Goal: Task Accomplishment & Management: Use online tool/utility

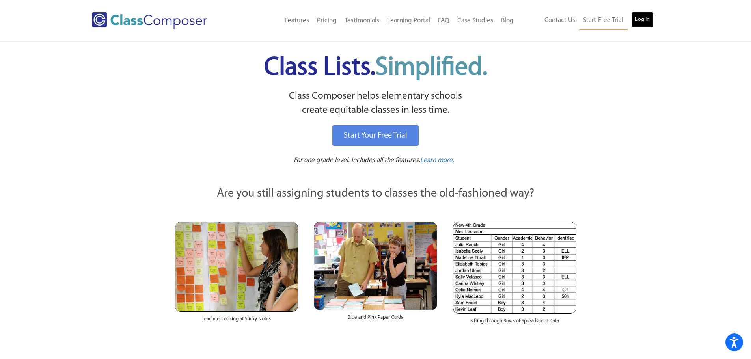
click at [641, 22] on link "Log In" at bounding box center [642, 20] width 22 height 16
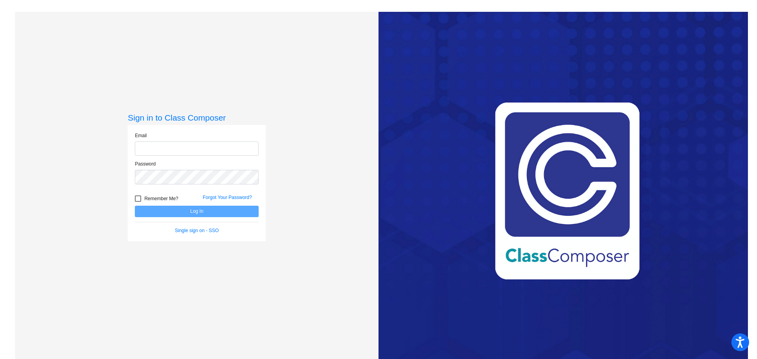
type input "minnitik@harrisontwp.k12.nj.us"
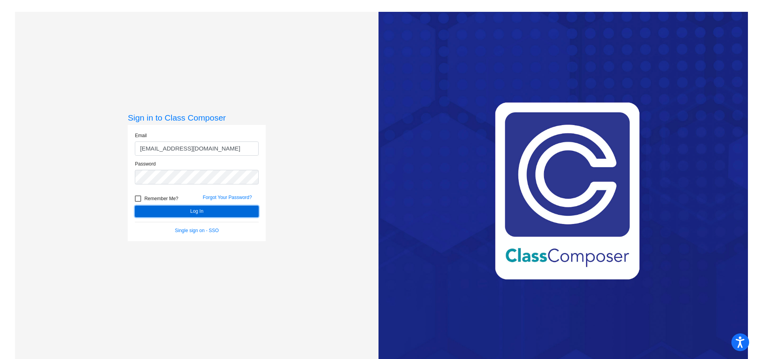
click at [198, 209] on button "Log In" at bounding box center [197, 211] width 124 height 11
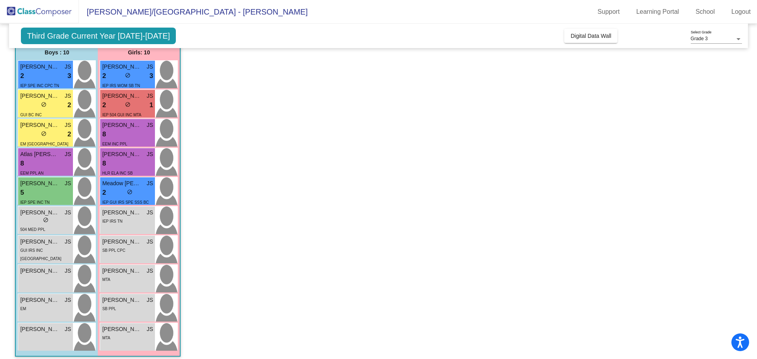
scroll to position [82, 0]
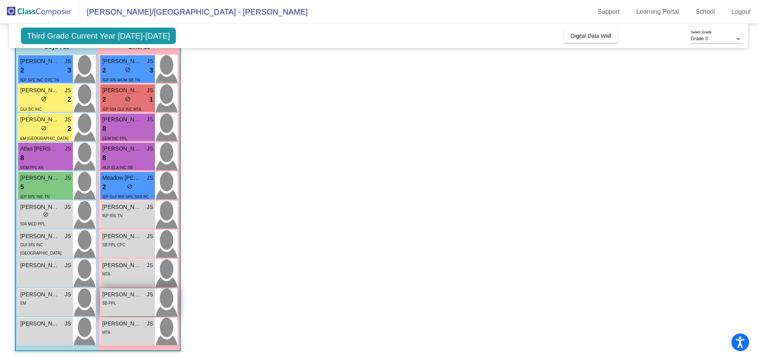
click at [127, 293] on span "Hazel Robertson" at bounding box center [121, 294] width 39 height 8
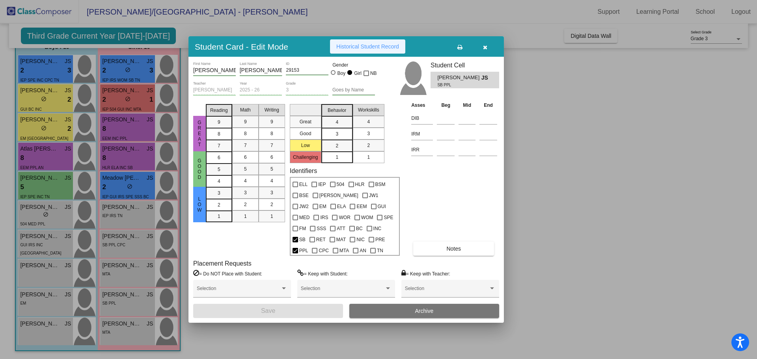
click at [360, 44] on span "Historical Student Record" at bounding box center [367, 46] width 63 height 6
click at [484, 48] on icon "button" at bounding box center [485, 48] width 4 height 6
